Goal: Navigation & Orientation: Find specific page/section

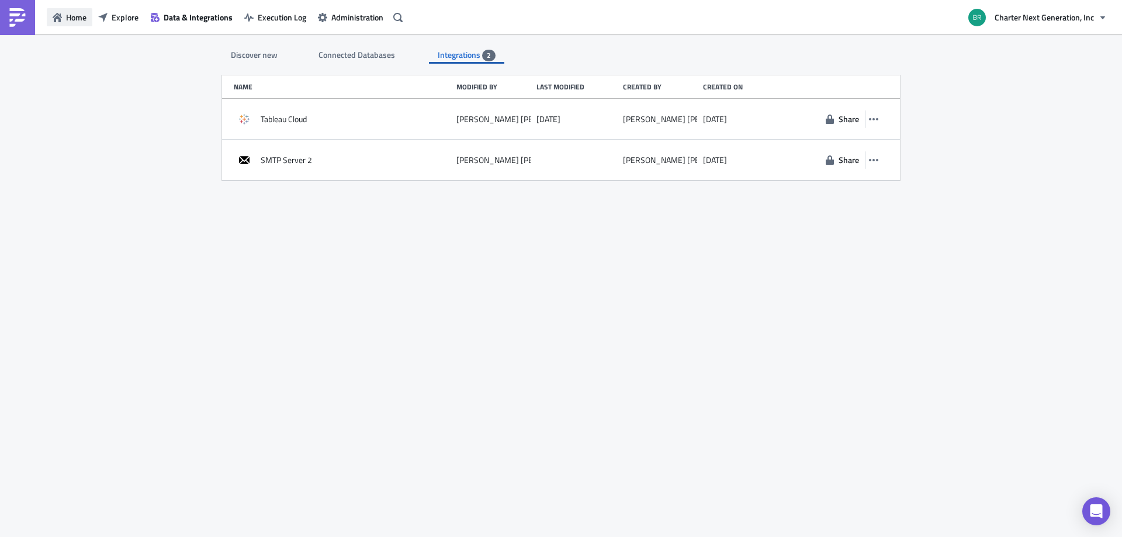
click at [80, 11] on span "Home" at bounding box center [76, 17] width 20 height 12
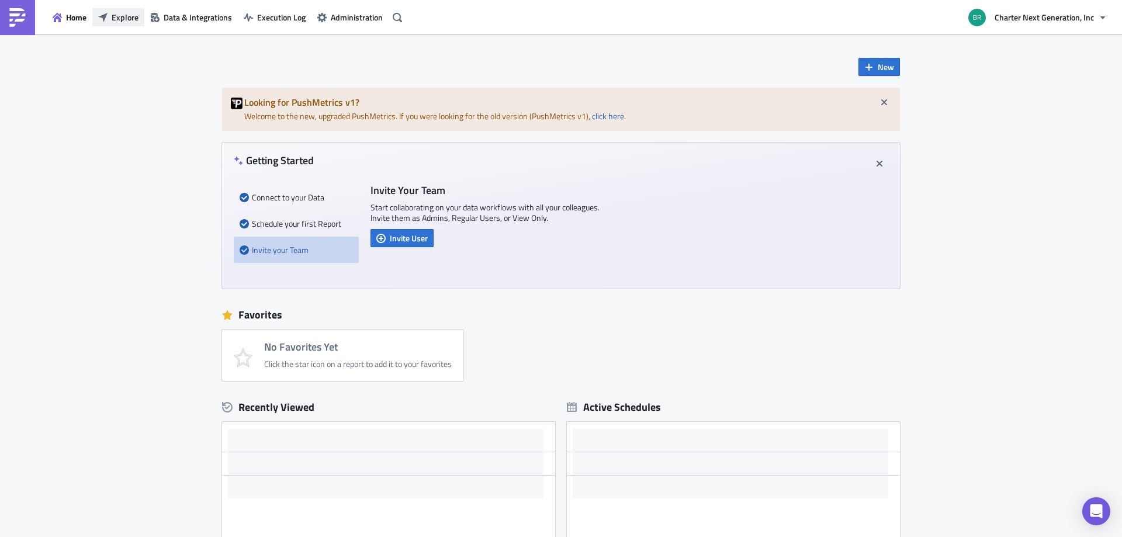
click at [122, 19] on span "Explore" at bounding box center [125, 17] width 27 height 12
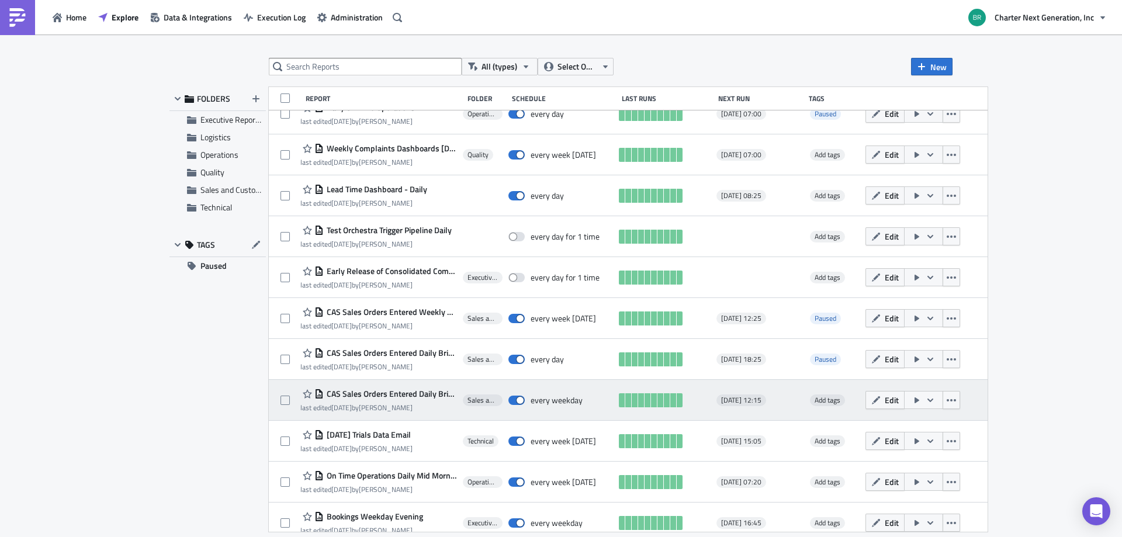
scroll to position [479, 0]
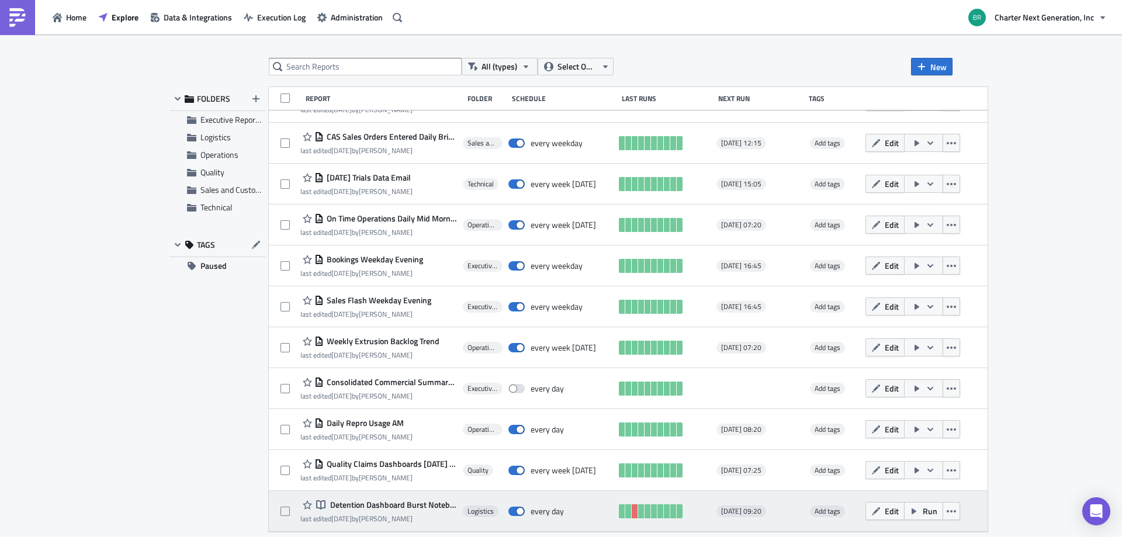
click at [396, 505] on span "Detention Dashboard Burst Notebook" at bounding box center [392, 505] width 130 height 11
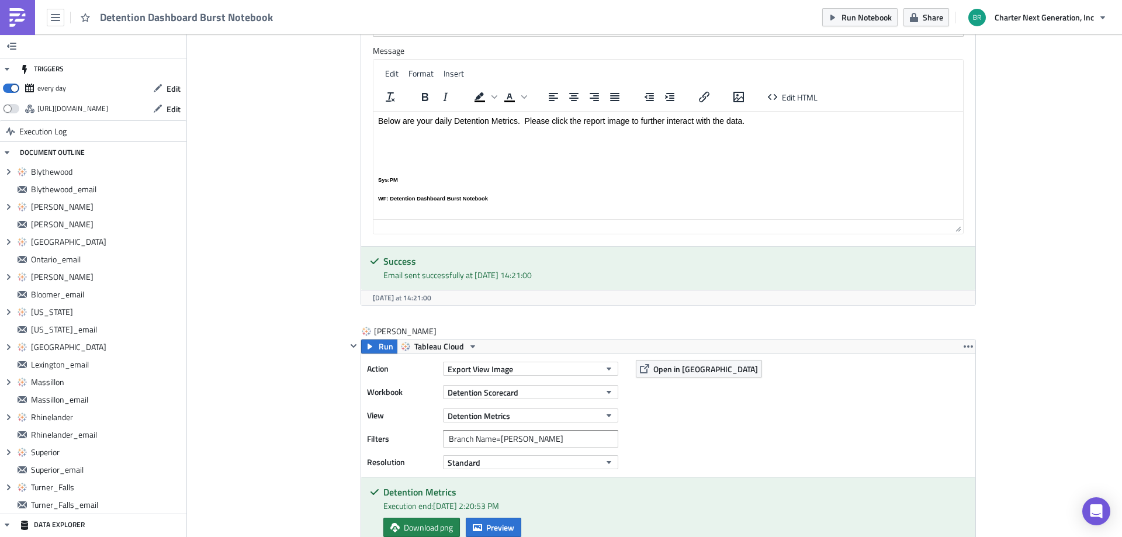
scroll to position [643, 0]
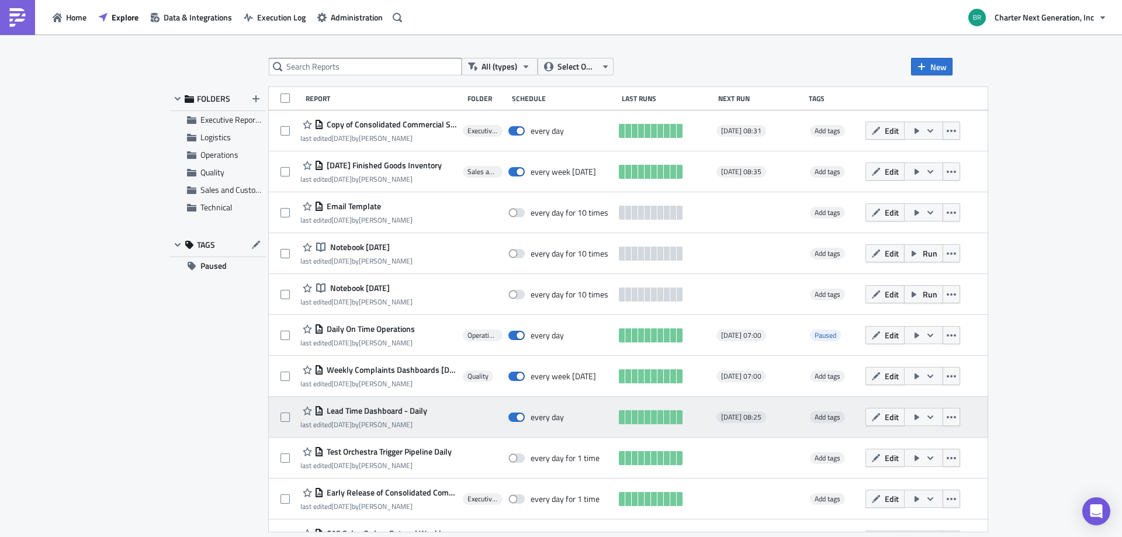
click at [389, 406] on span "Lead Time Dashboard - Daily" at bounding box center [375, 411] width 103 height 11
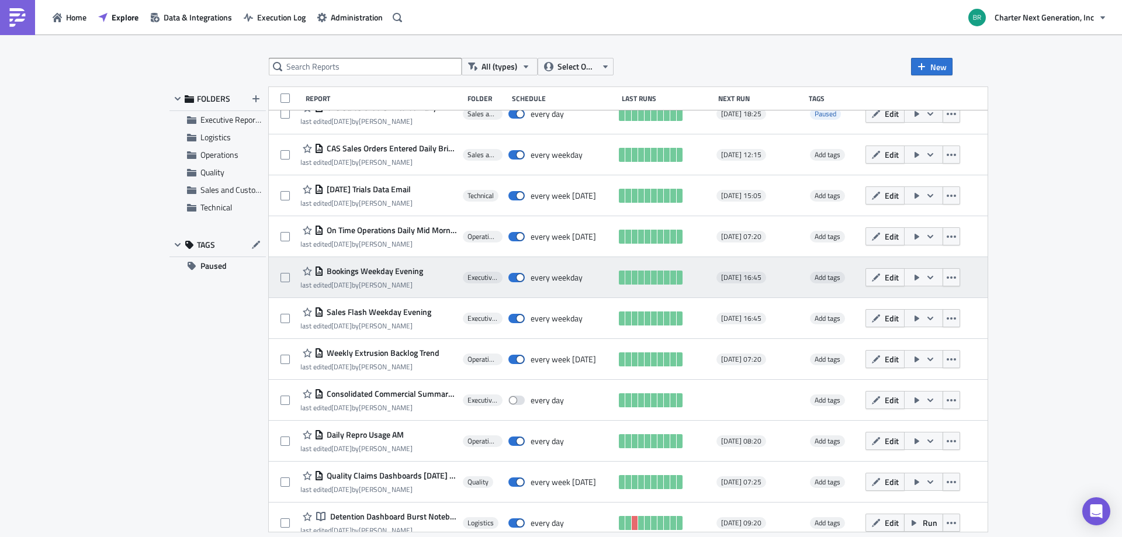
scroll to position [468, 0]
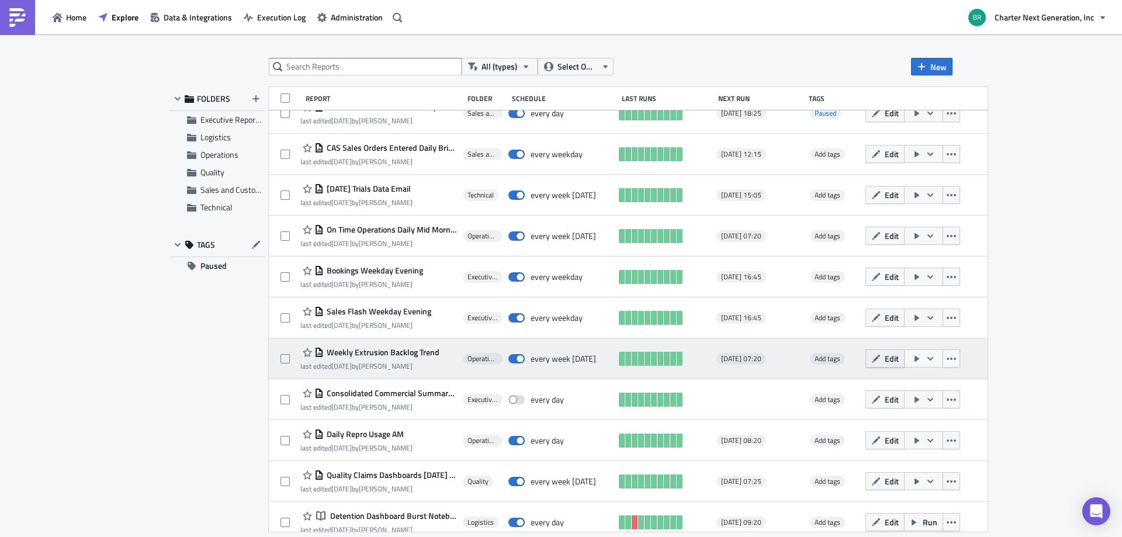
click at [899, 355] on span "Edit" at bounding box center [892, 358] width 14 height 12
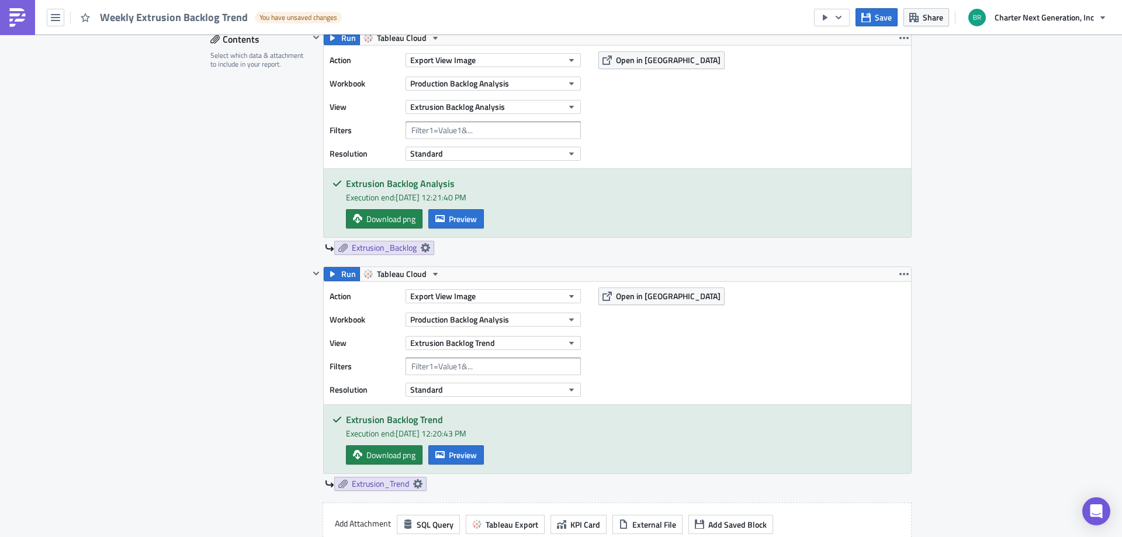
scroll to position [351, 0]
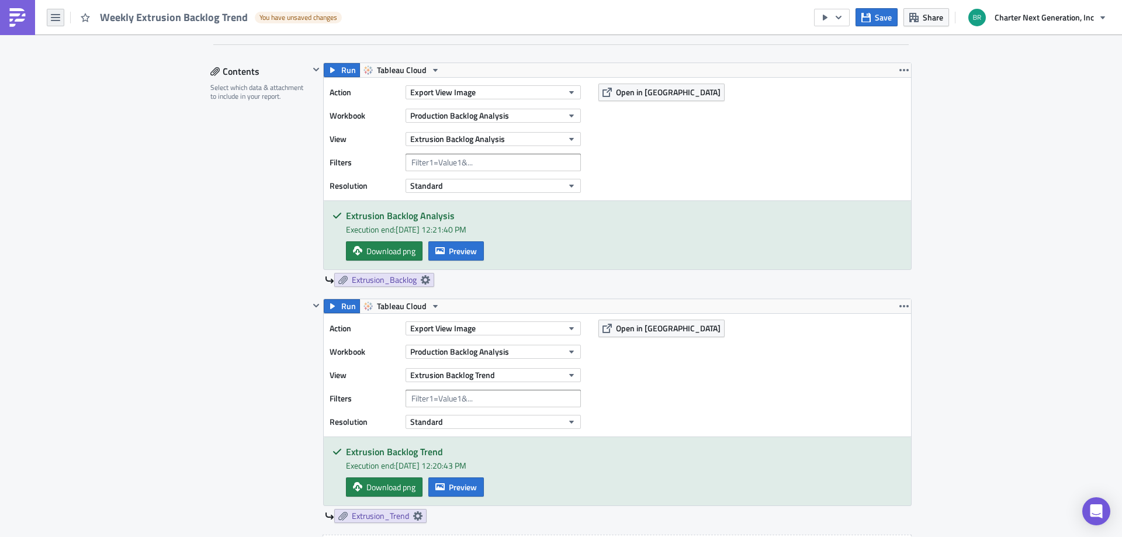
click at [51, 19] on icon "button" at bounding box center [55, 17] width 9 height 9
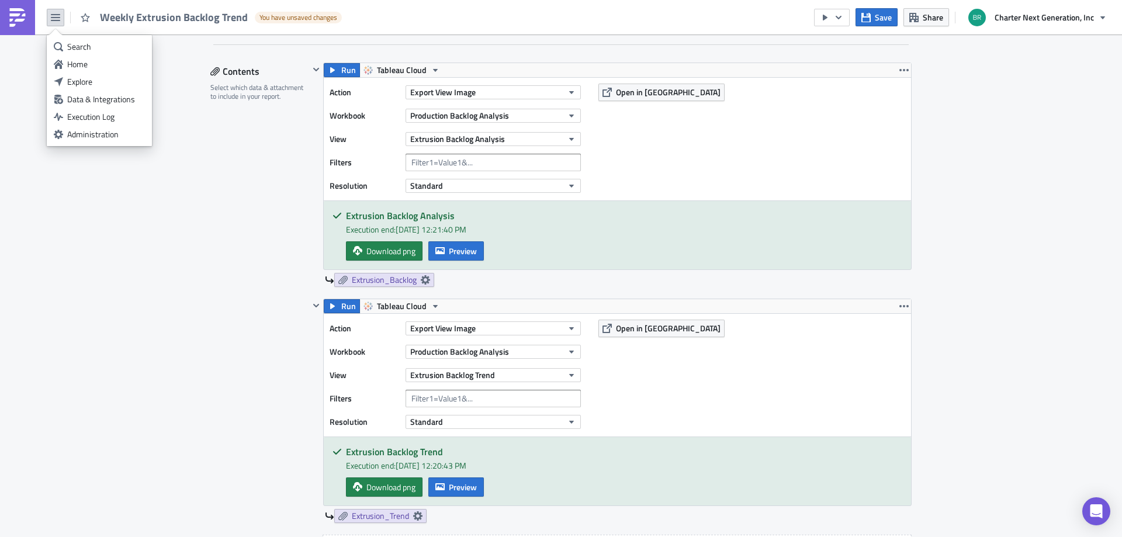
click at [55, 14] on icon "button" at bounding box center [55, 17] width 9 height 7
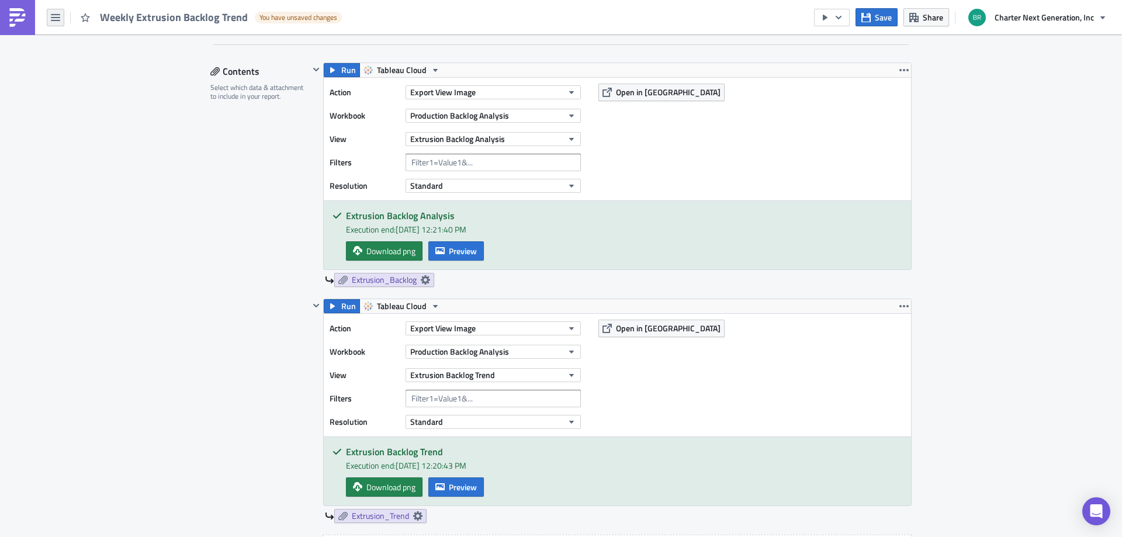
click at [63, 16] on button "button" at bounding box center [56, 18] width 18 height 18
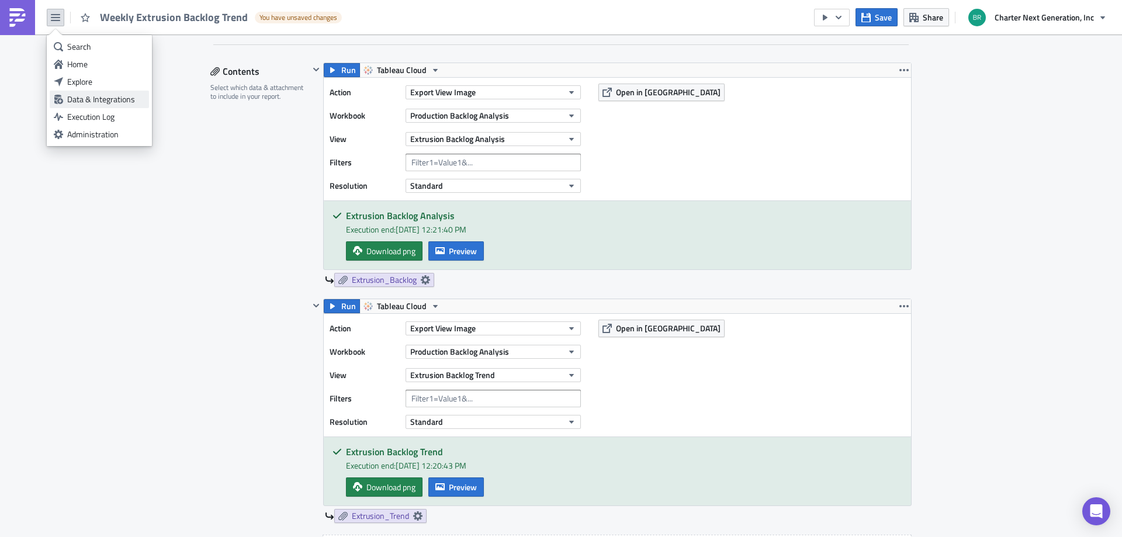
click at [113, 101] on div "Data & Integrations" at bounding box center [106, 100] width 78 height 12
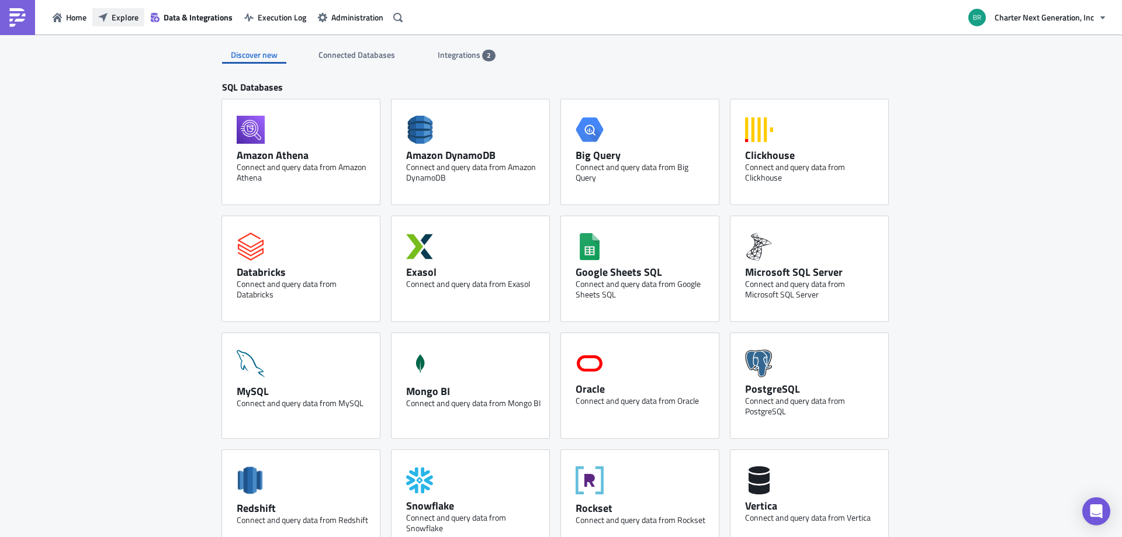
click at [115, 13] on span "Explore" at bounding box center [125, 17] width 27 height 12
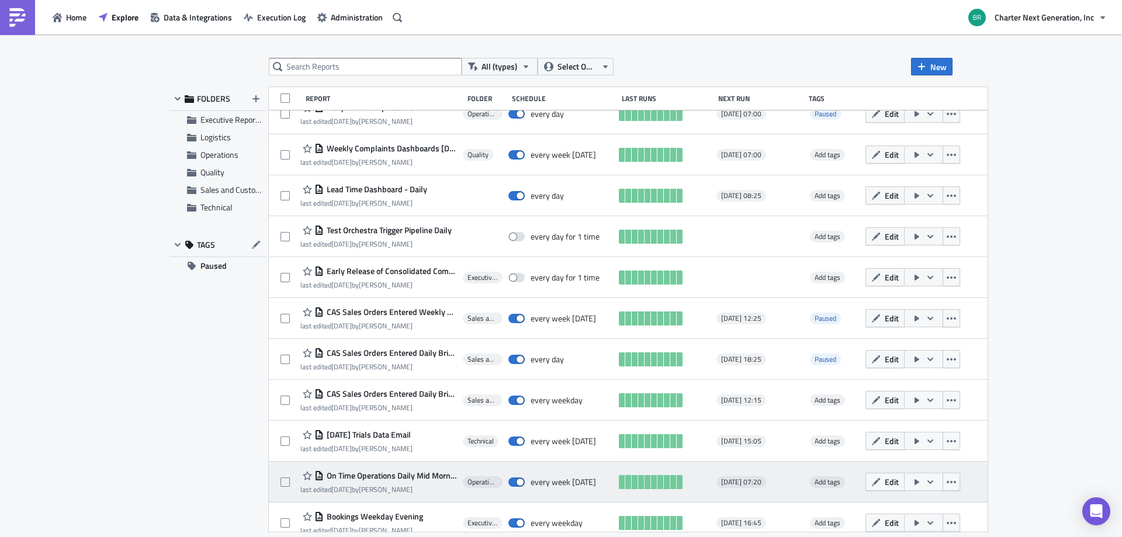
scroll to position [479, 0]
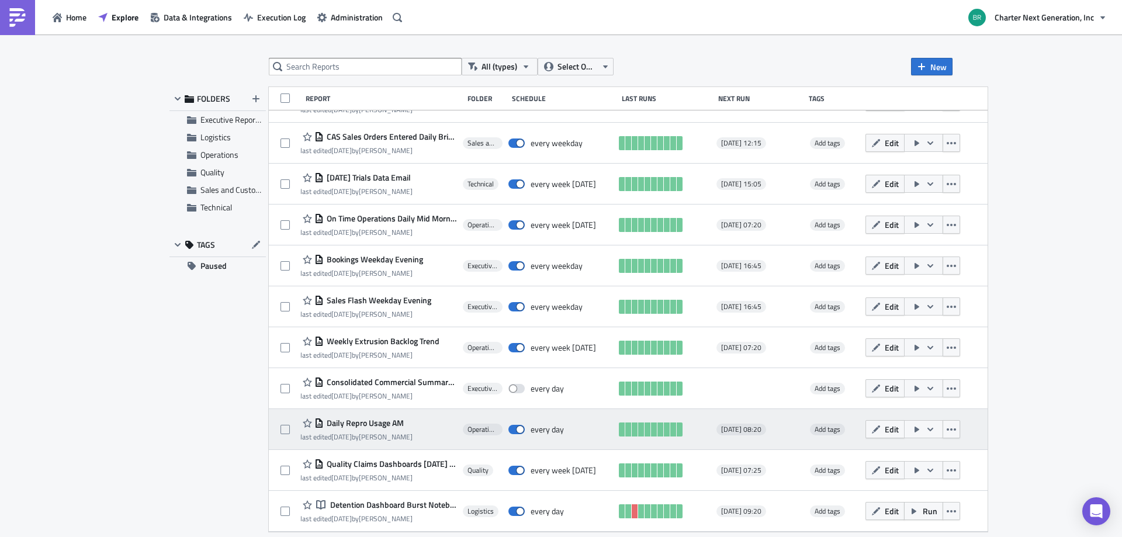
click at [369, 424] on span "Daily Repro Usage AM" at bounding box center [364, 423] width 80 height 11
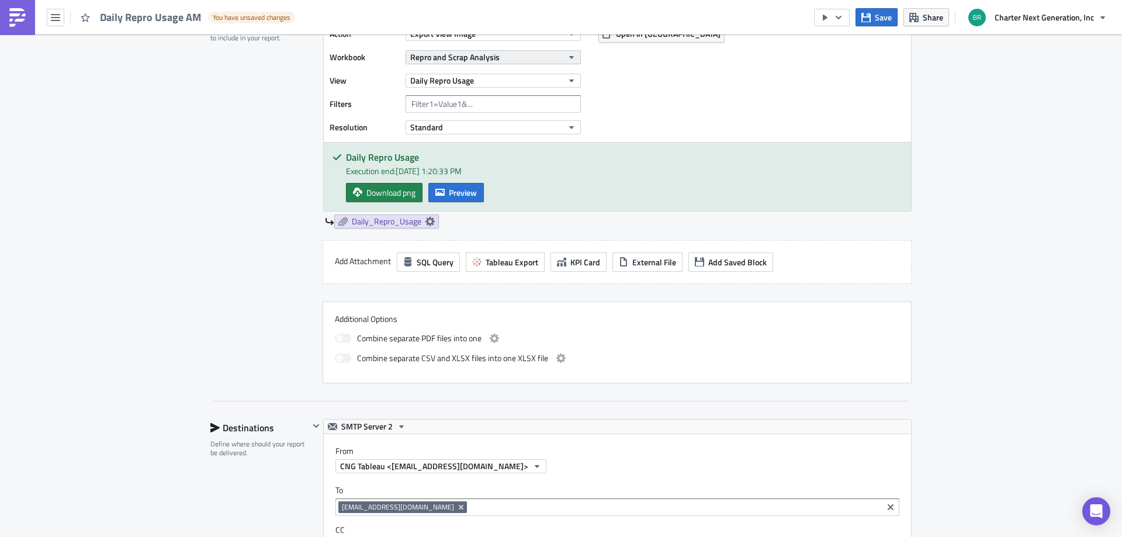
scroll to position [468, 0]
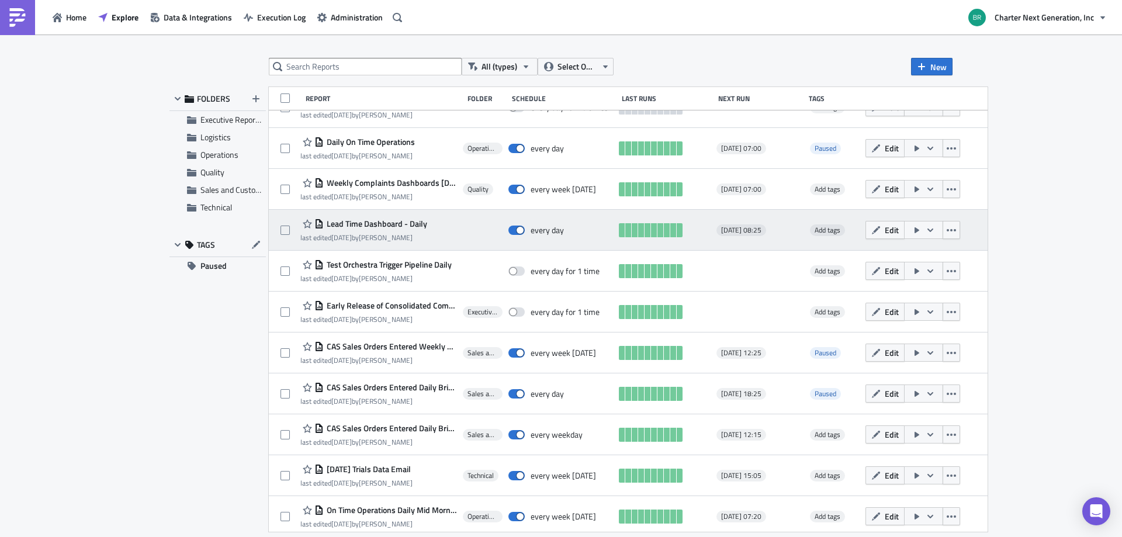
scroll to position [221, 0]
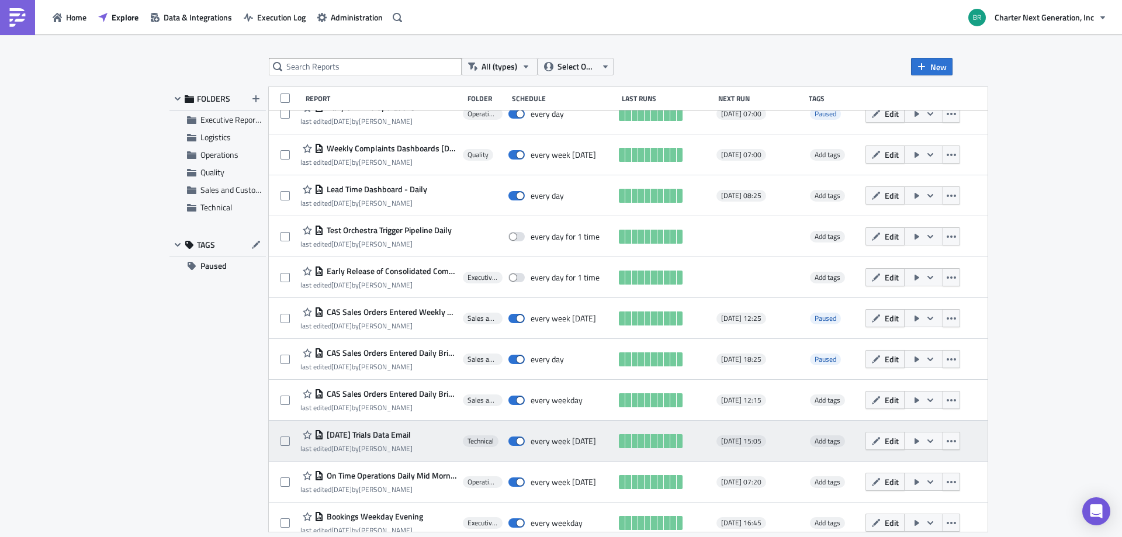
click at [358, 432] on span "[DATE] Trials Data Email" at bounding box center [367, 435] width 87 height 11
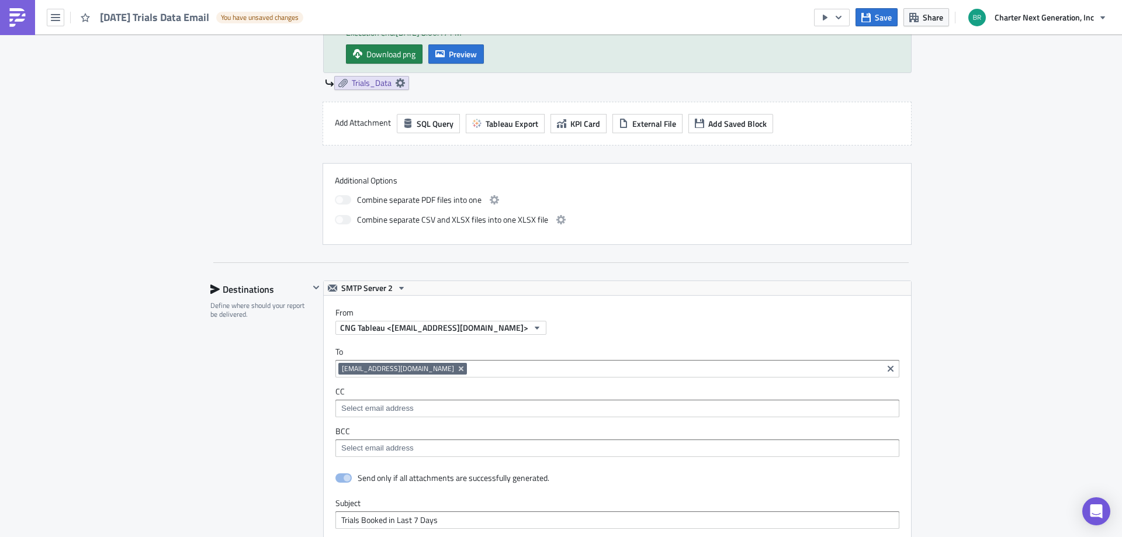
scroll to position [701, 0]
